Goal: Task Accomplishment & Management: Manage account settings

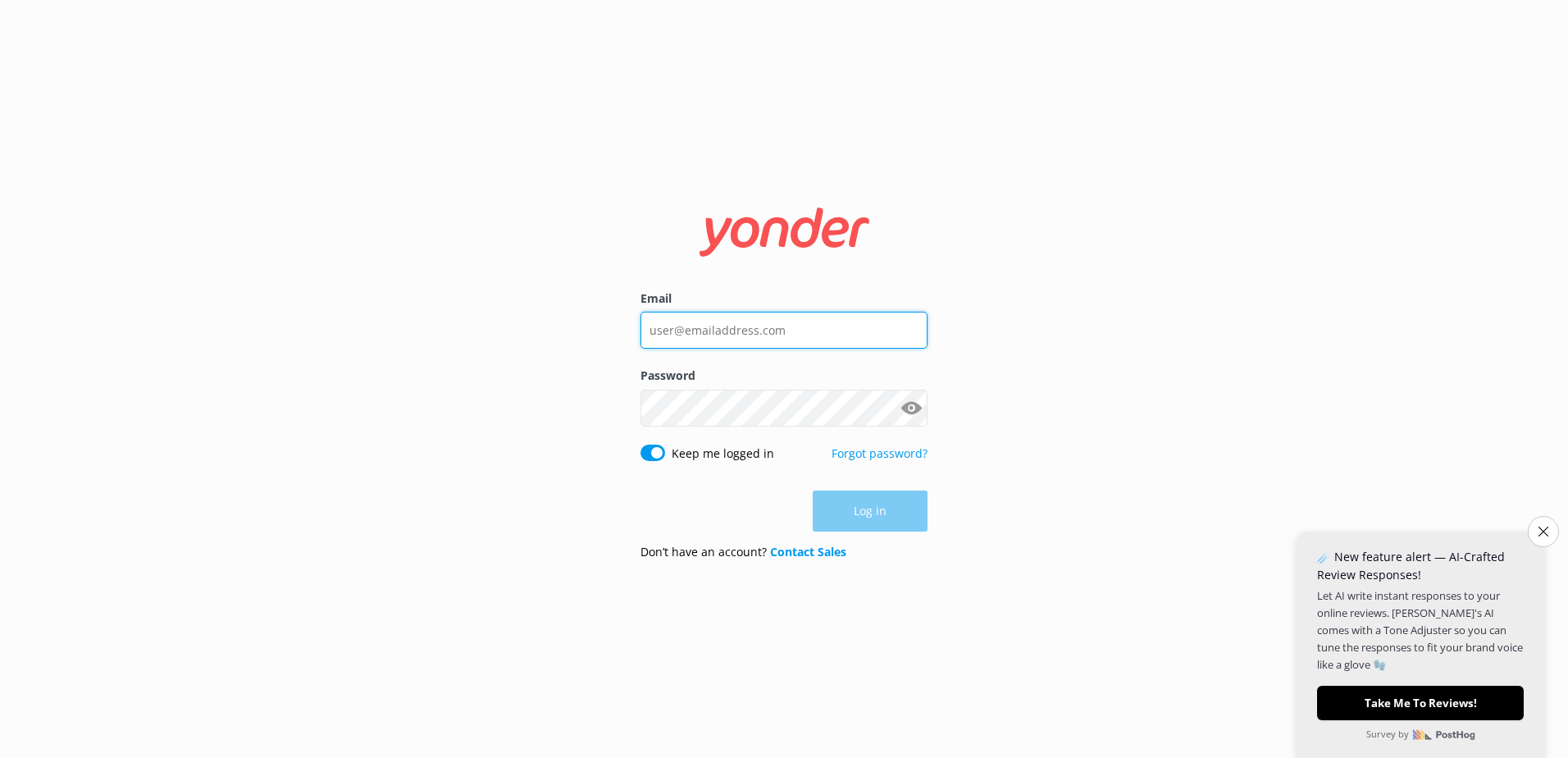
type input "[EMAIL_ADDRESS][DOMAIN_NAME]"
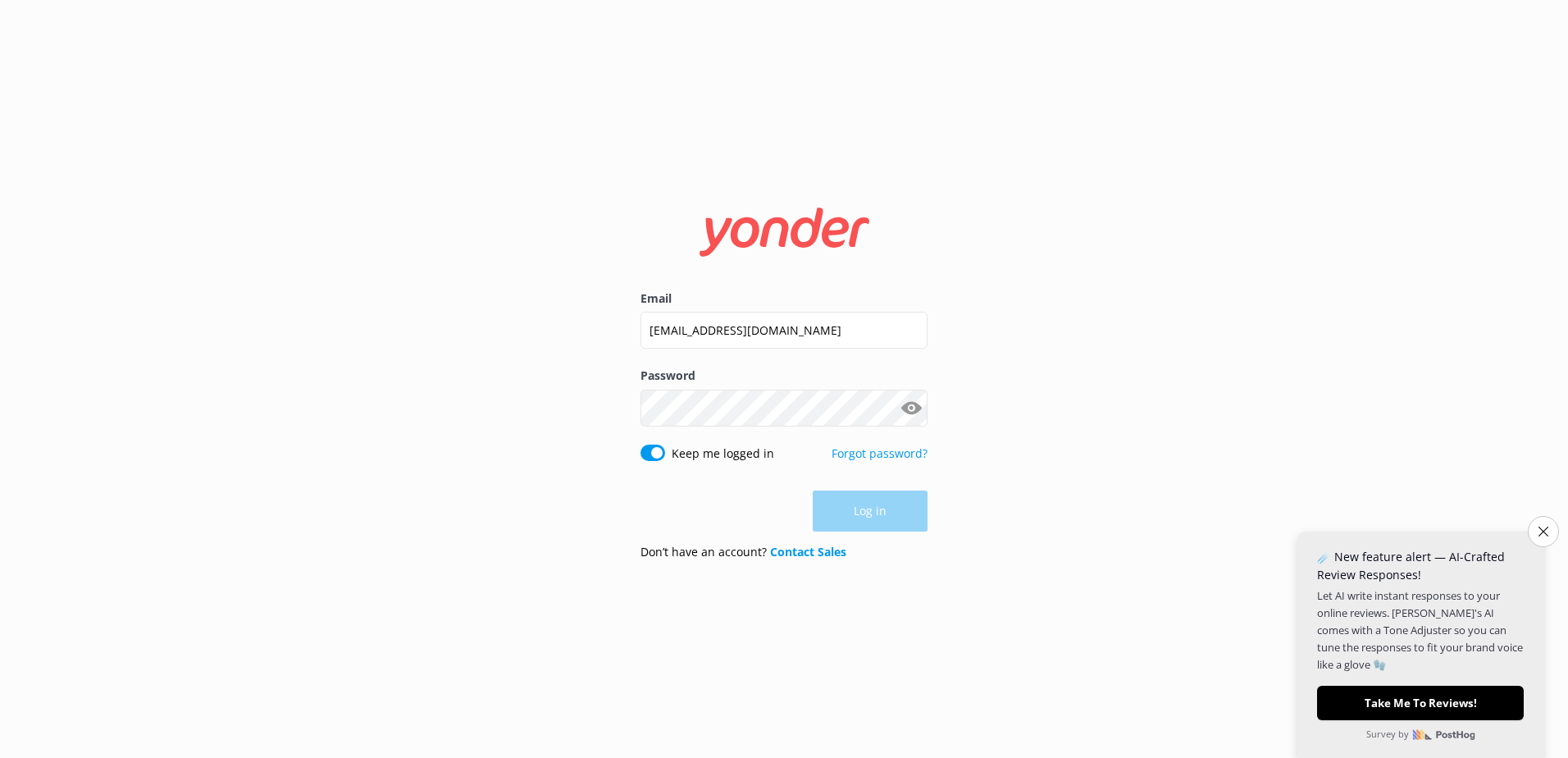
click at [874, 521] on div "Log in" at bounding box center [784, 511] width 287 height 41
click at [1539, 536] on icon "Close survey" at bounding box center [1542, 531] width 10 height 10
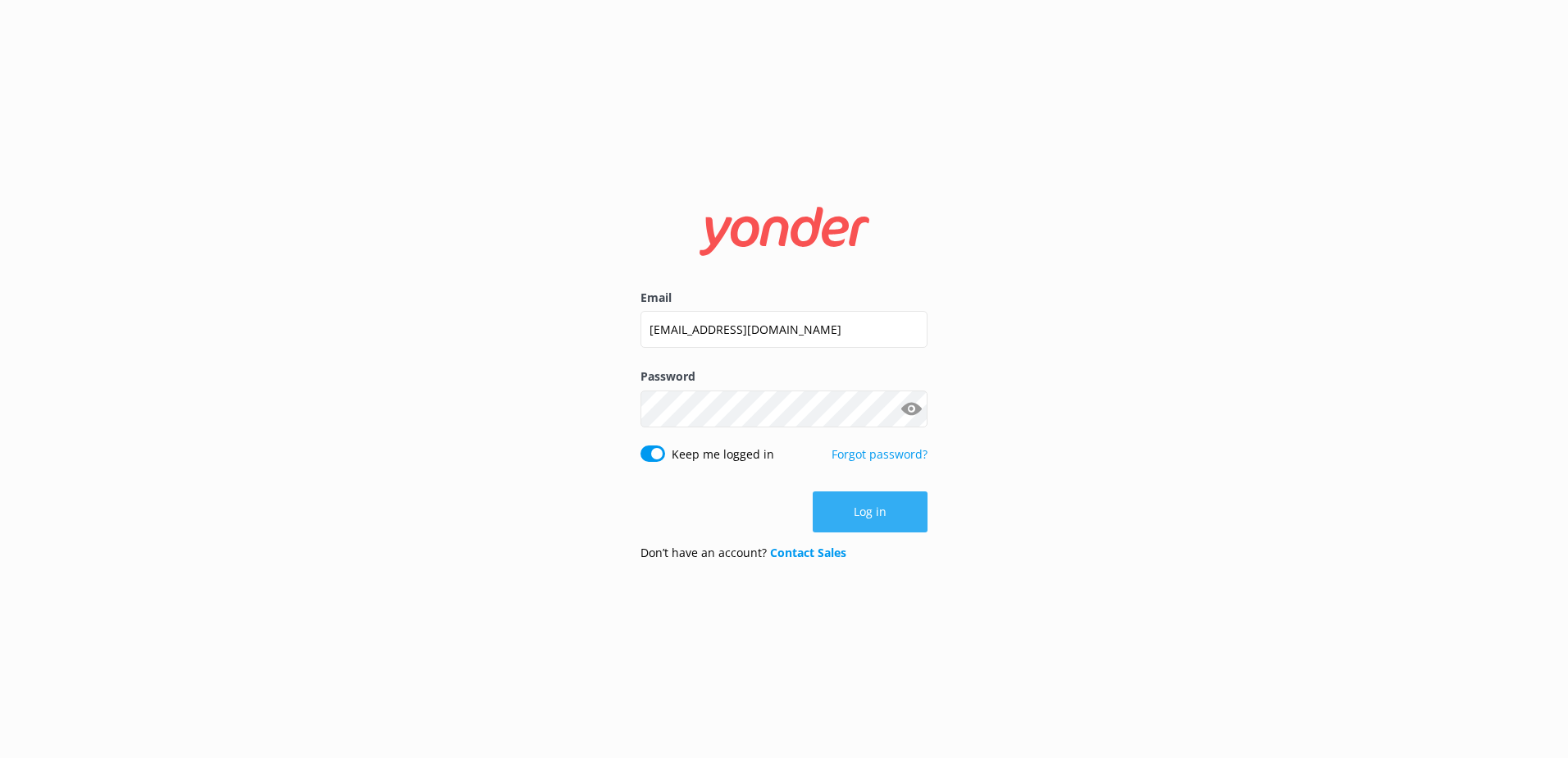
click at [901, 509] on button "Log in" at bounding box center [870, 512] width 115 height 41
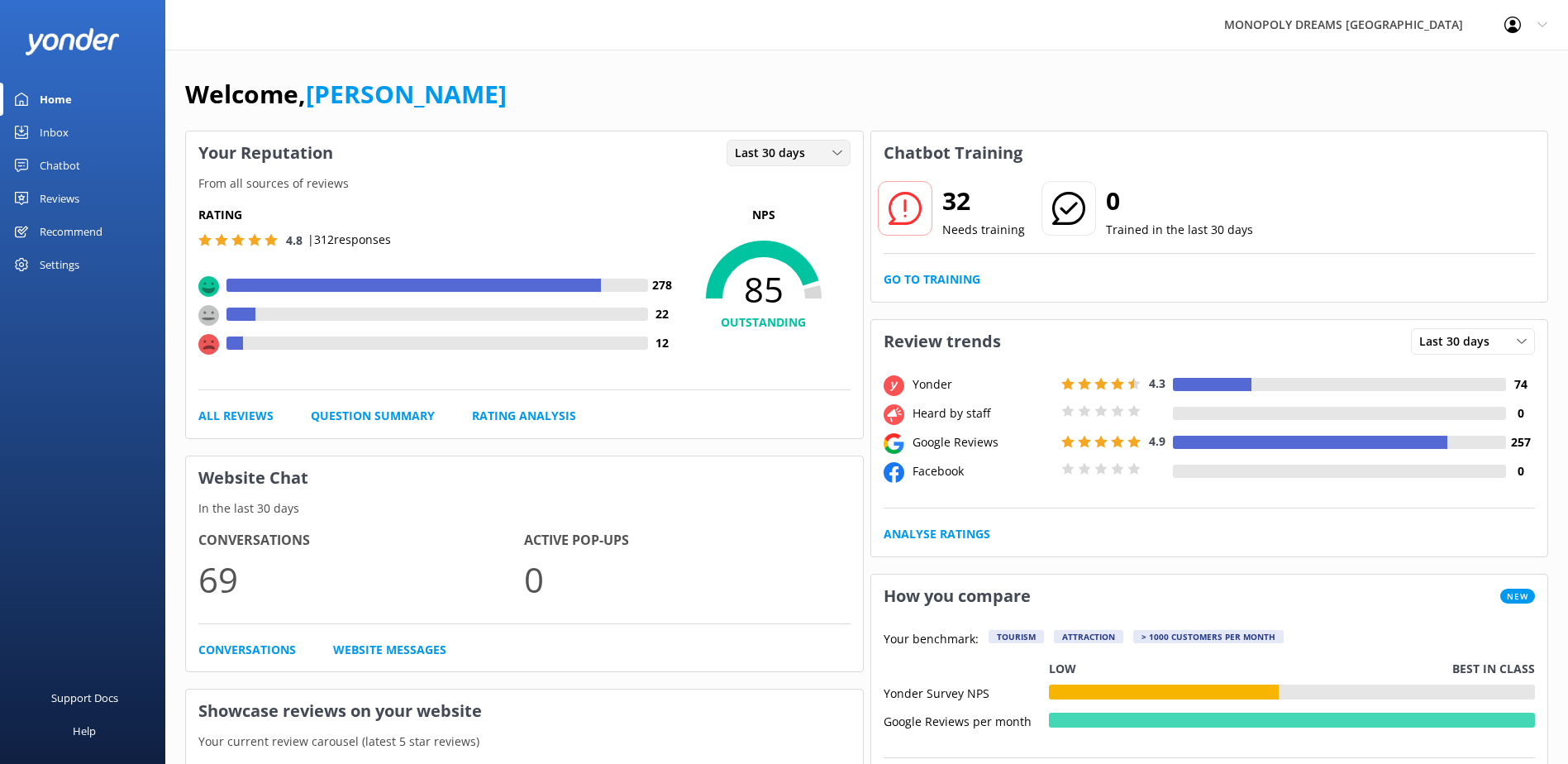
drag, startPoint x: 775, startPoint y: 156, endPoint x: 782, endPoint y: 166, distance: 12.2
click at [775, 155] on span "Last 30 days" at bounding box center [775, 152] width 80 height 18
click at [788, 194] on link "Last 7 days" at bounding box center [800, 187] width 147 height 33
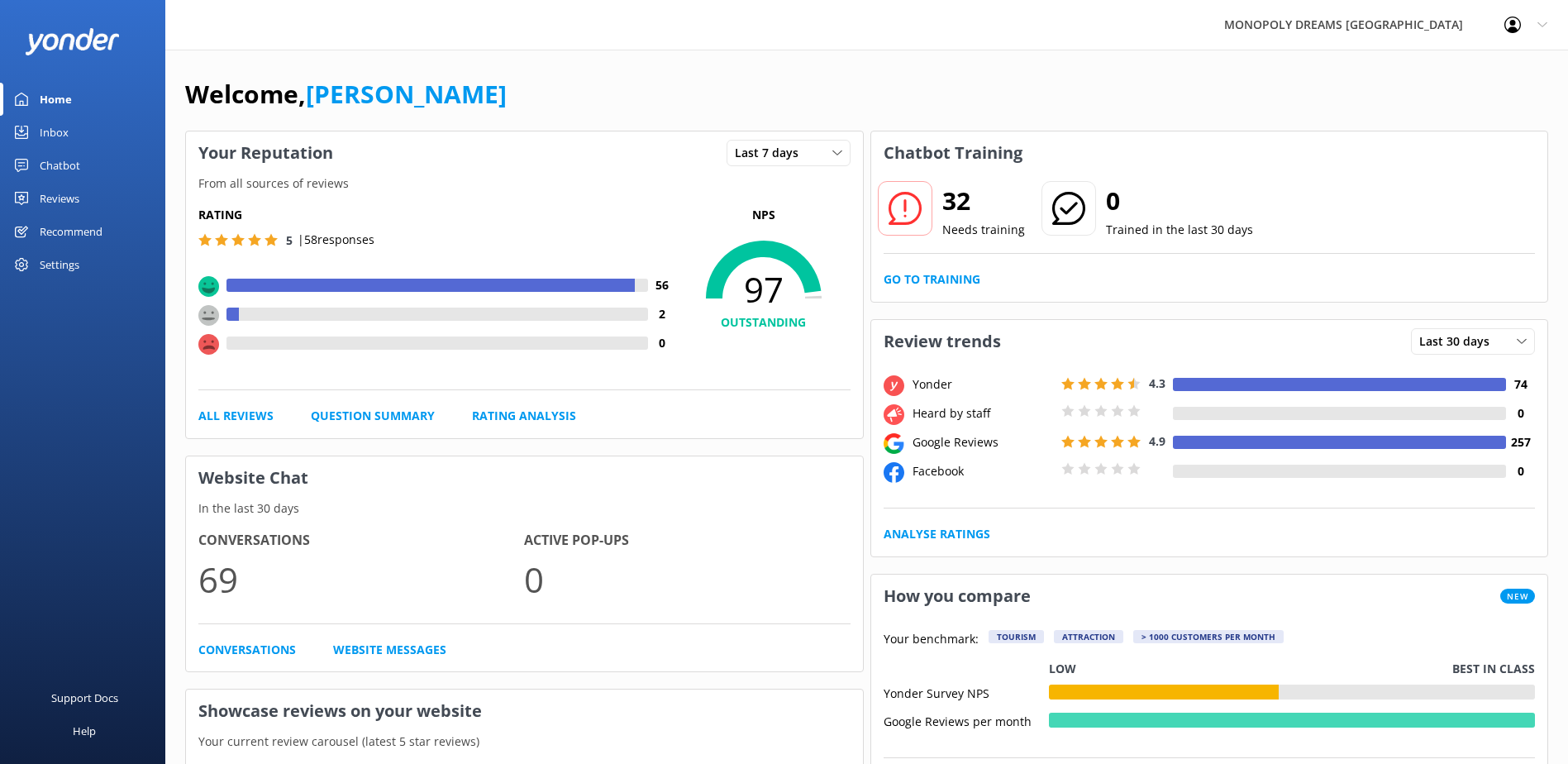
click at [71, 196] on div "Reviews" at bounding box center [59, 198] width 40 height 33
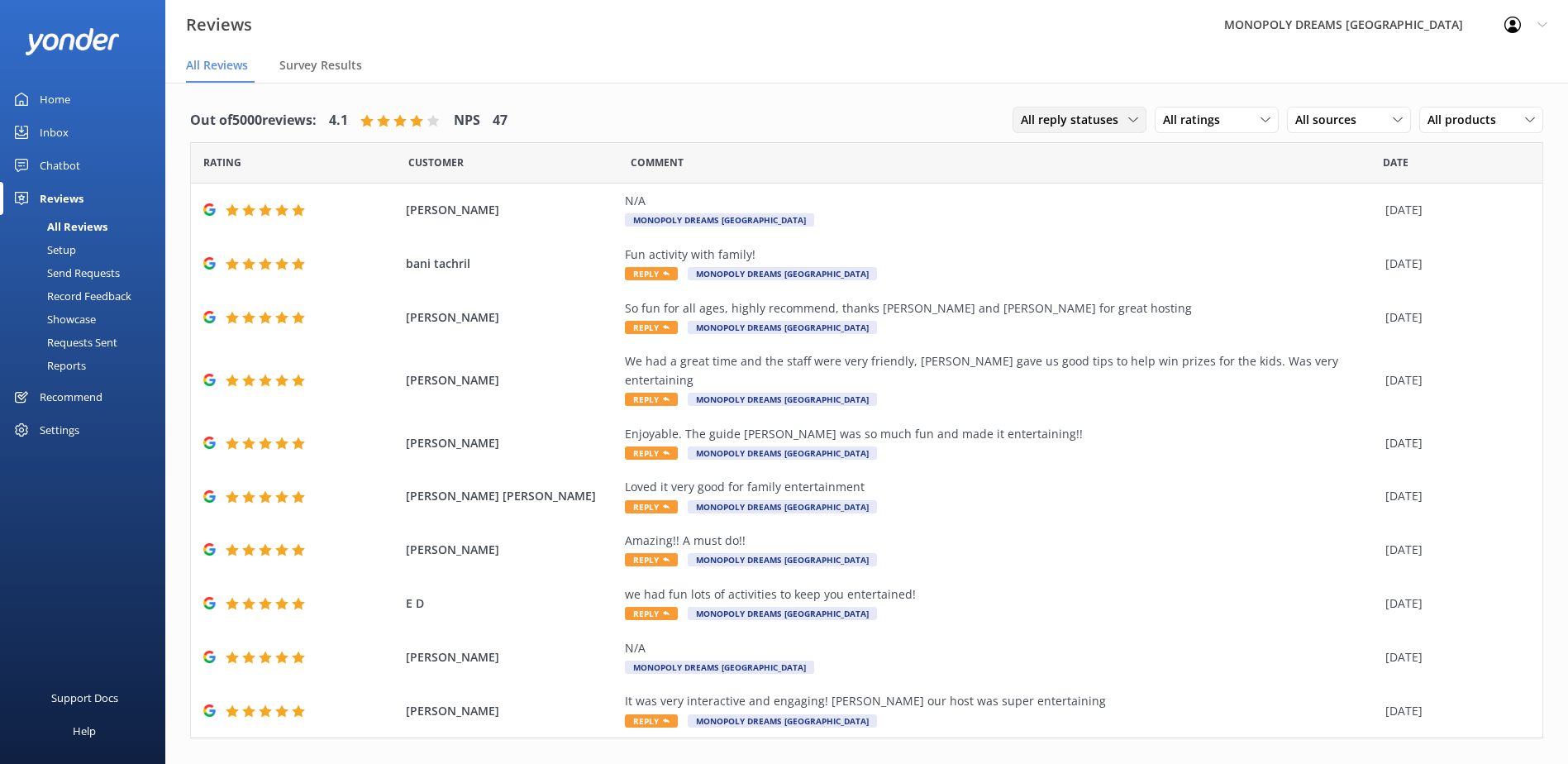
click at [1089, 133] on div "All reply statuses All reply statuses Needs a reply Does not need reply" at bounding box center [1079, 120] width 134 height 27
click at [1179, 121] on span "All ratings" at bounding box center [1197, 120] width 67 height 18
drag, startPoint x: 1236, startPoint y: 258, endPoint x: 1277, endPoint y: 158, distance: 108.1
click at [1236, 255] on div "Detractors" at bounding box center [1216, 254] width 76 height 16
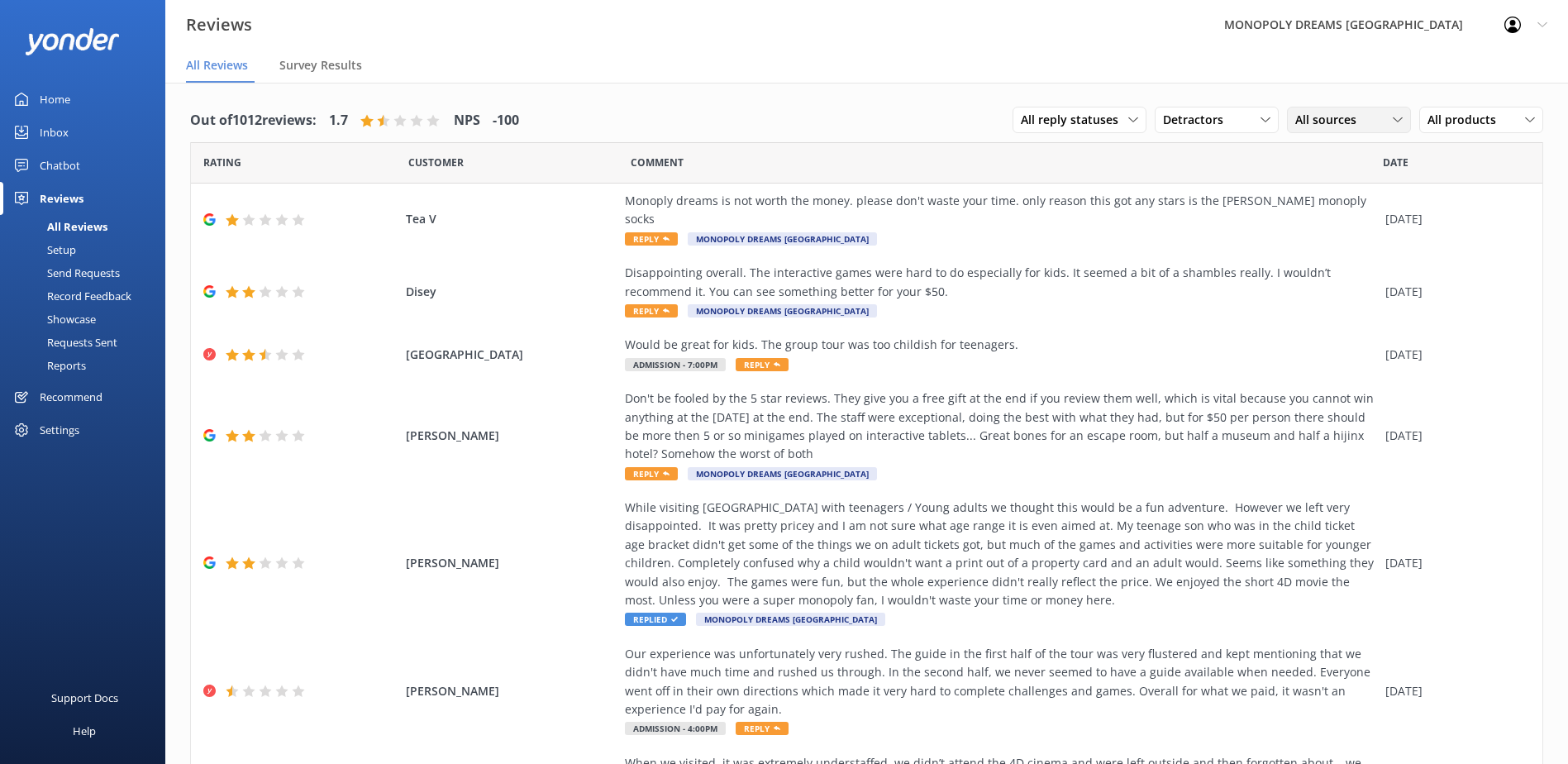
click at [1314, 124] on span "All sources" at bounding box center [1331, 120] width 72 height 18
click at [1322, 189] on div "Yonder survey" at bounding box center [1357, 187] width 92 height 16
